Goal: Check status: Check status

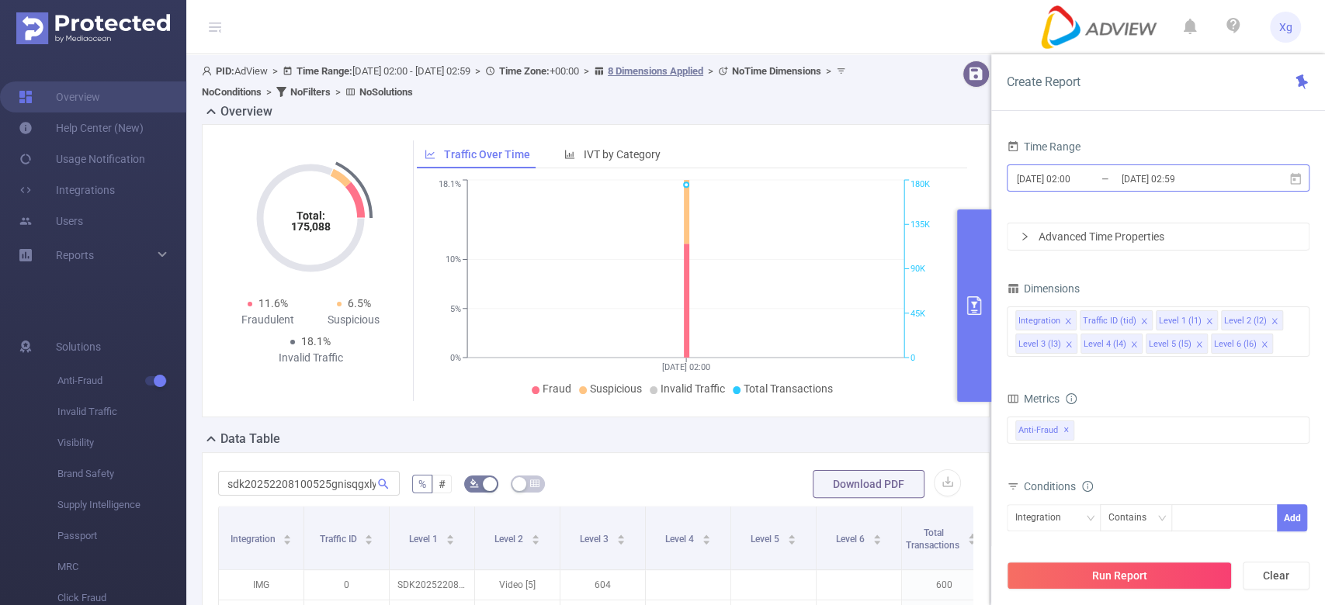
scroll to position [0, 3]
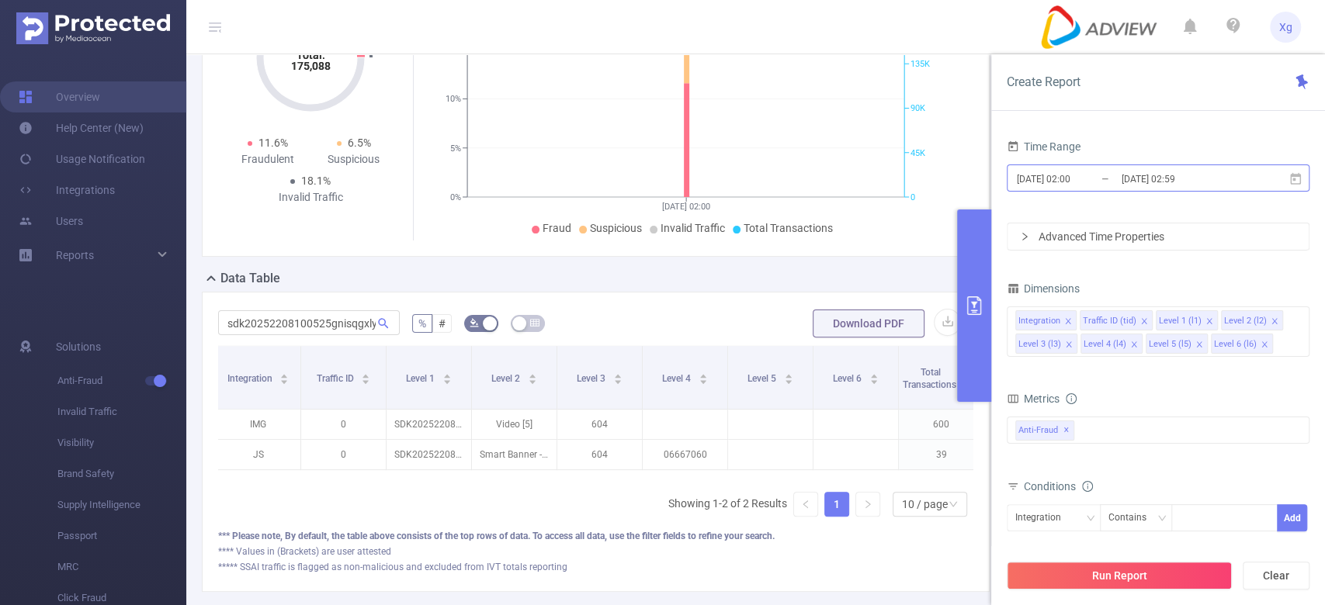
click at [1127, 178] on input "[DATE] 02:59" at bounding box center [1183, 178] width 126 height 21
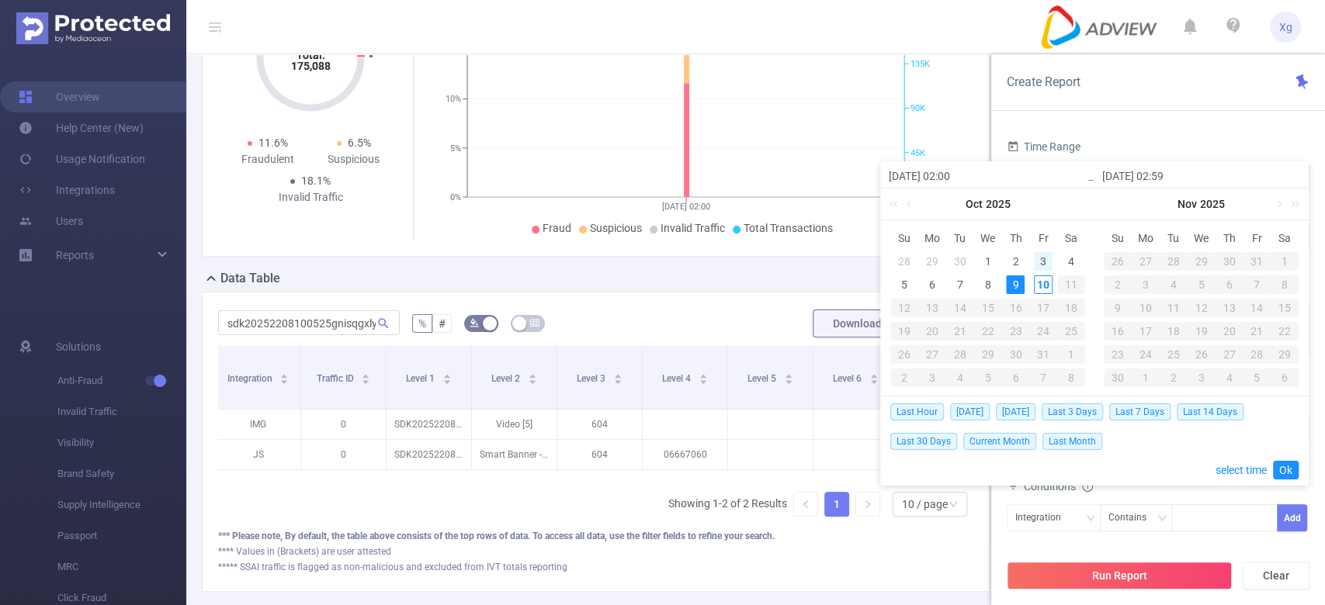
click at [1044, 258] on div "3" at bounding box center [1043, 261] width 19 height 19
click at [1023, 283] on div "9" at bounding box center [1015, 285] width 19 height 19
type input "2025-10-03 02:00"
click at [1282, 469] on link "Ok" at bounding box center [1286, 470] width 26 height 19
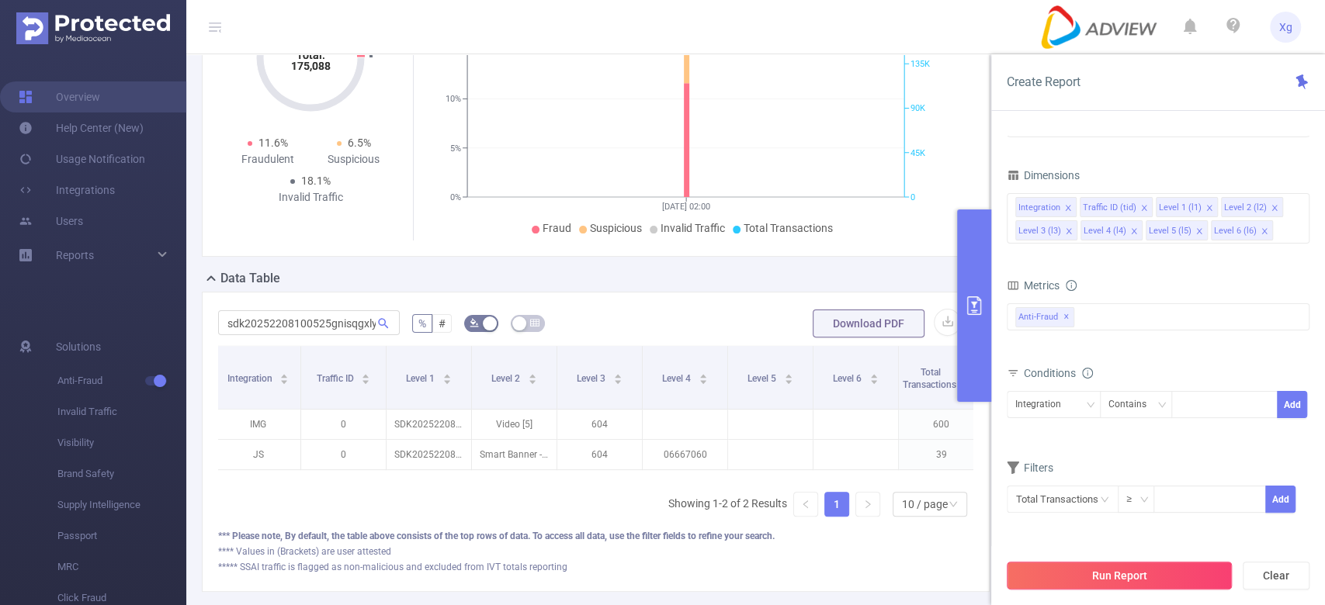
click at [1152, 573] on button "Run Report" at bounding box center [1119, 576] width 225 height 28
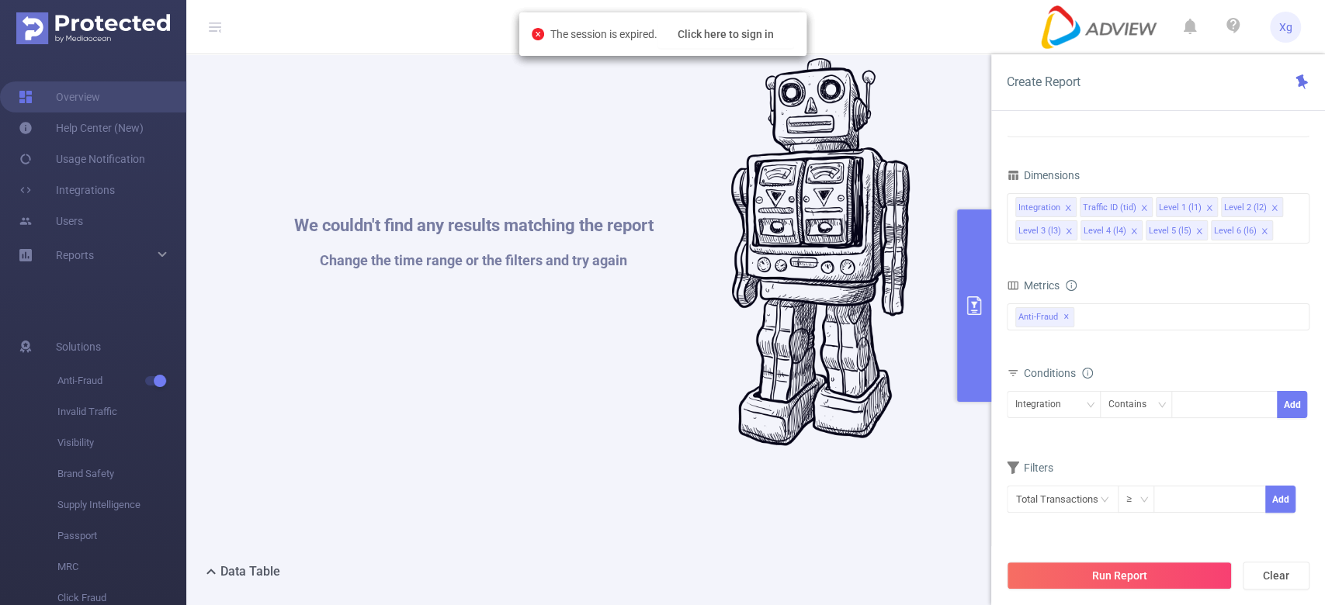
scroll to position [0, 0]
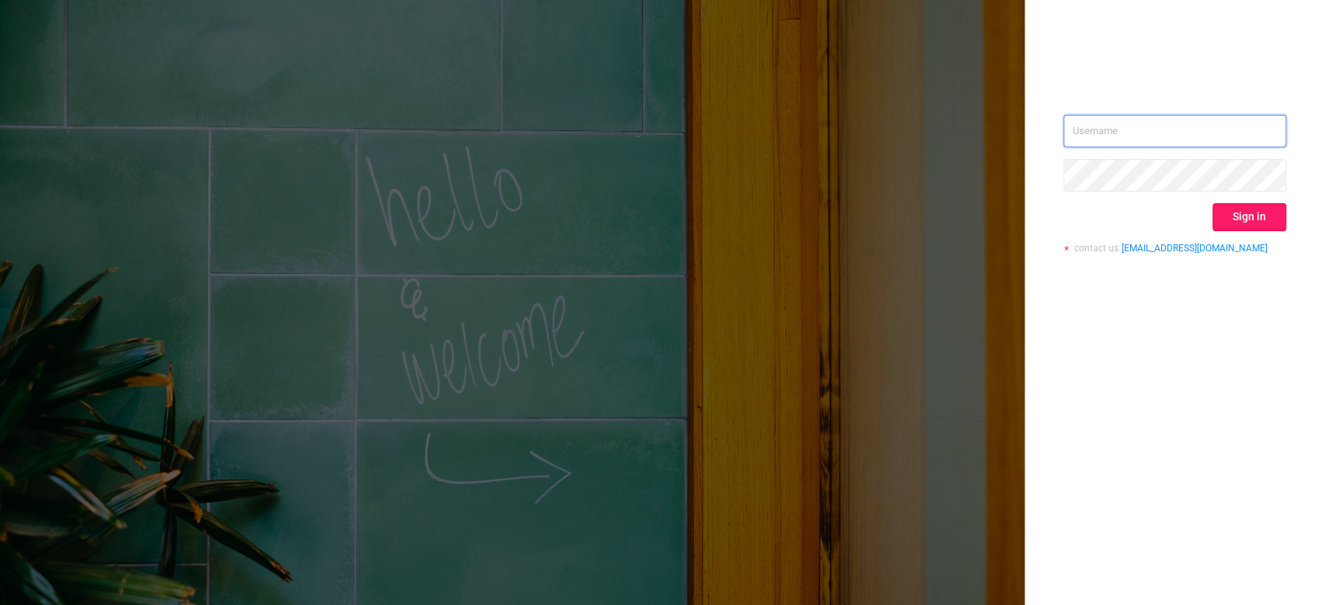
type input "[PERSON_NAME][EMAIL_ADDRESS][DOMAIN_NAME]"
click at [1233, 224] on button "Sign in" at bounding box center [1249, 217] width 74 height 28
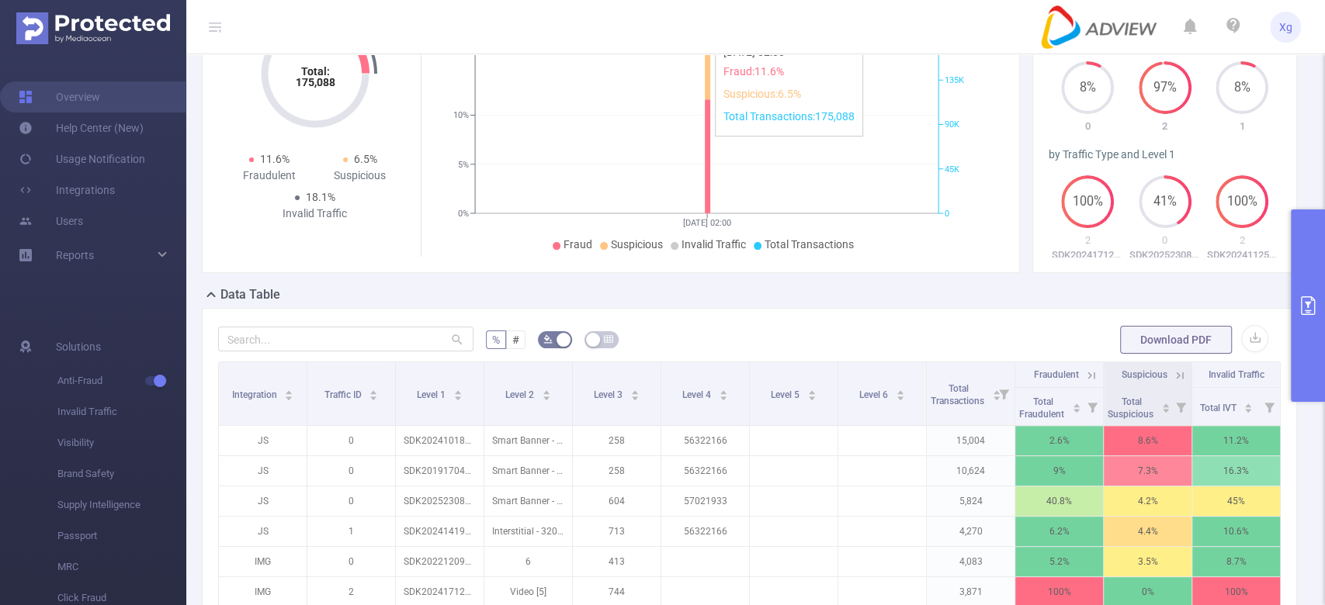
scroll to position [206, 0]
